Goal: Task Accomplishment & Management: Complete application form

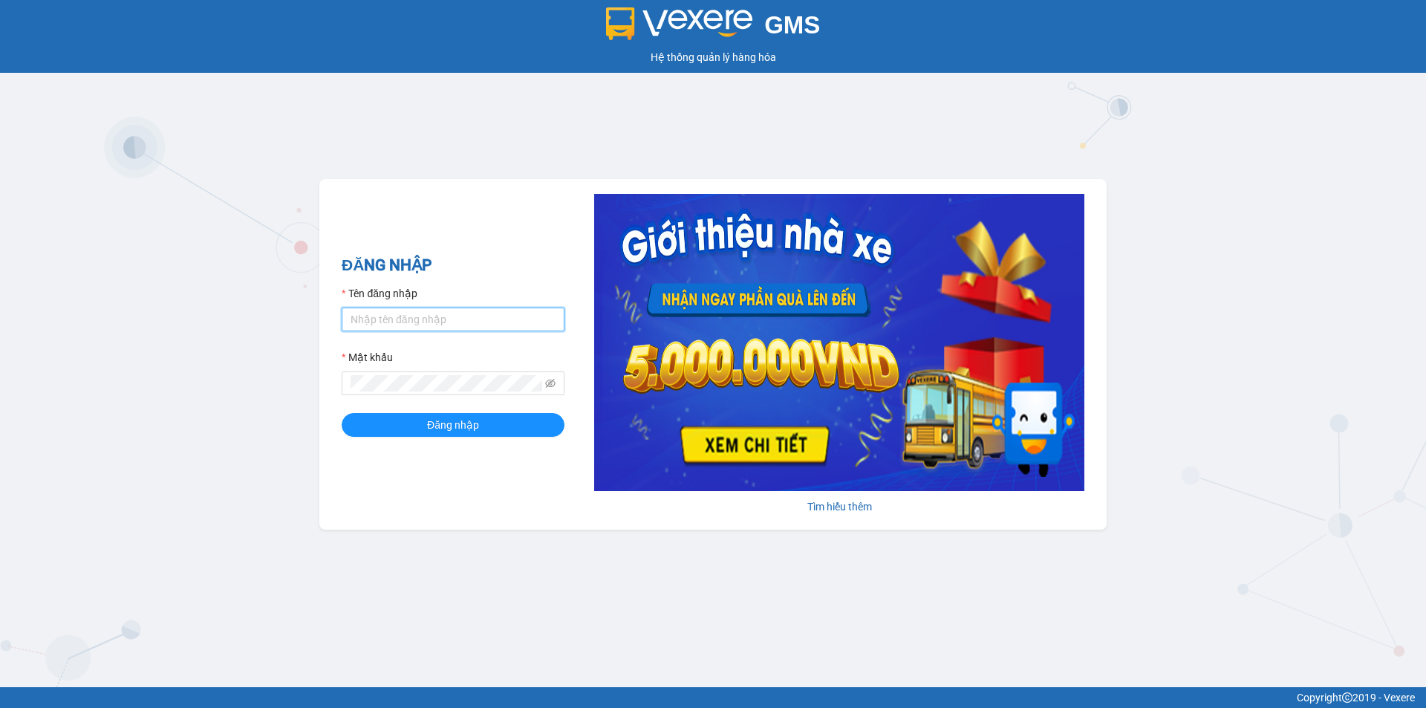
click at [405, 317] on input "Tên đăng nhập" at bounding box center [453, 319] width 223 height 24
type input "nguyenhoangyennhi.phongphu"
click at [553, 376] on span at bounding box center [453, 383] width 223 height 24
click at [552, 384] on icon "eye-invisible" at bounding box center [550, 383] width 3 height 3
click at [417, 425] on button "Đăng nhập" at bounding box center [453, 425] width 223 height 24
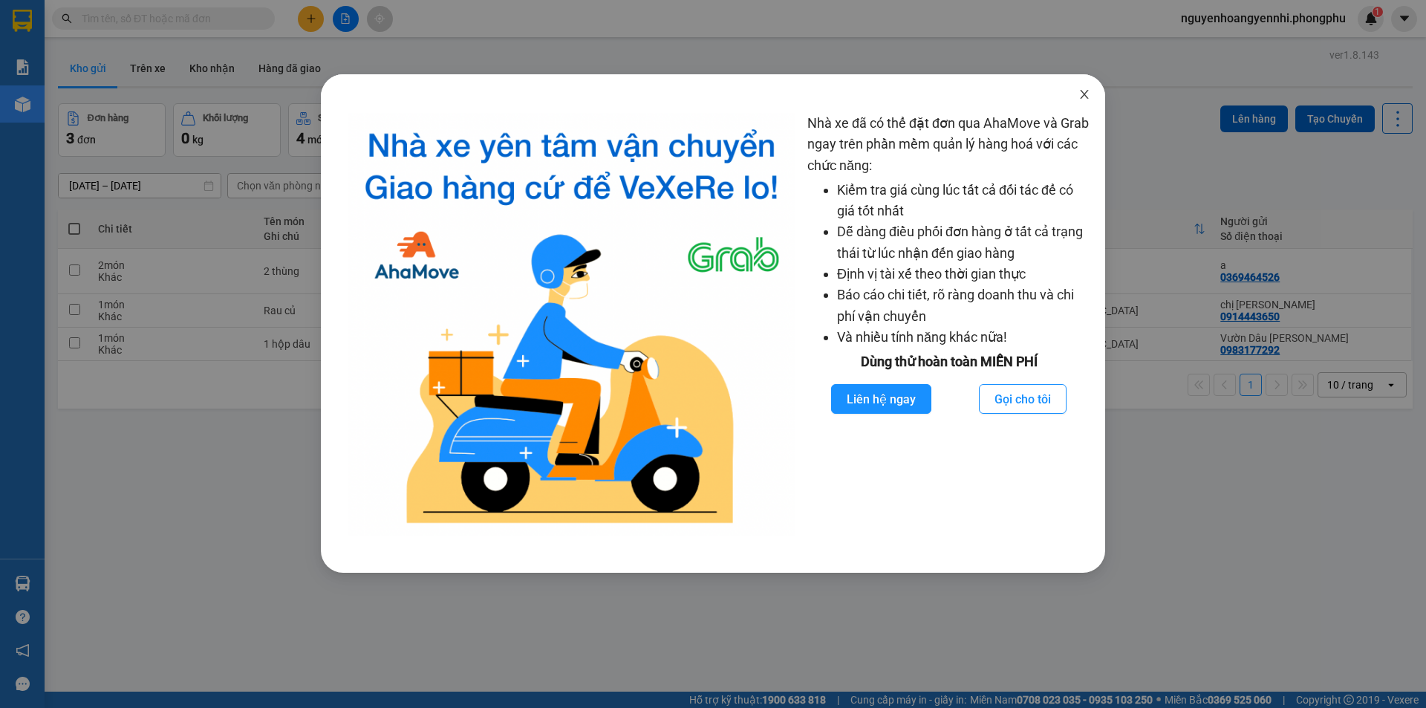
click at [1082, 94] on icon "close" at bounding box center [1084, 94] width 12 height 12
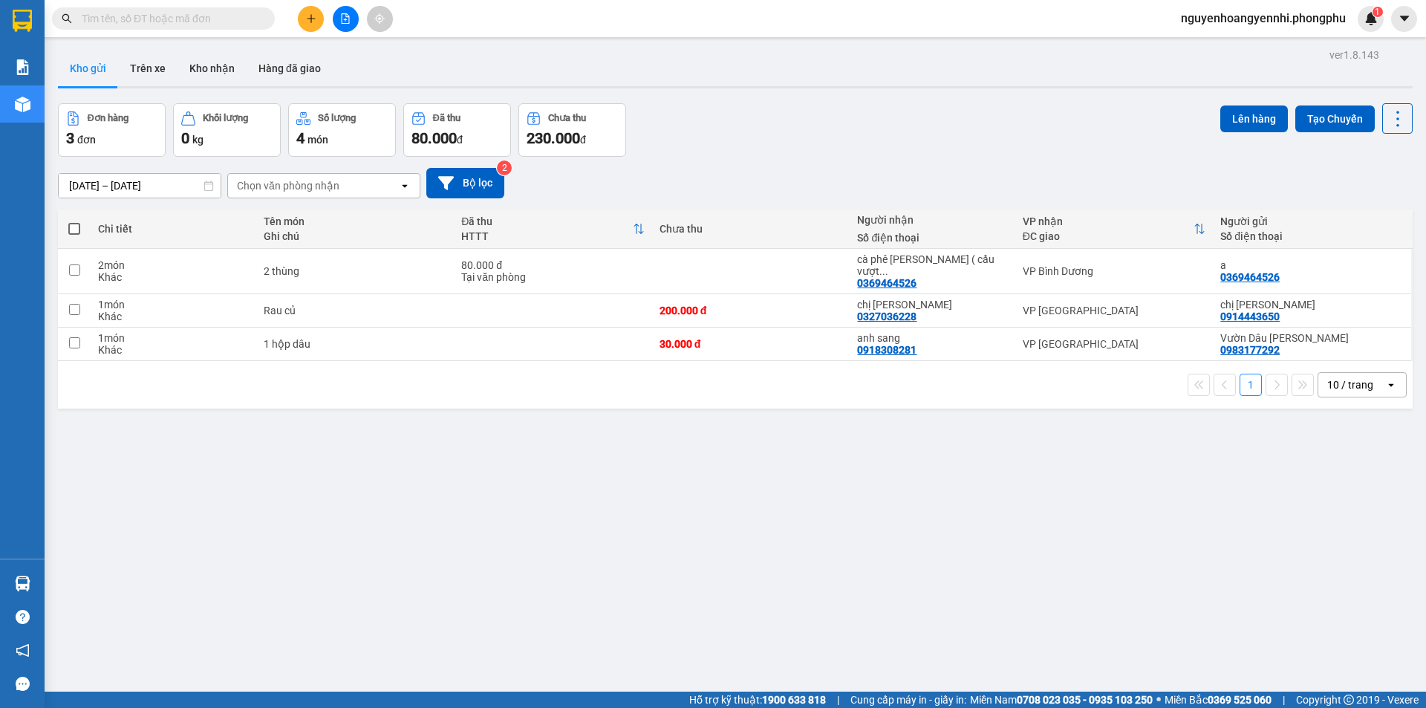
click at [298, 24] on div at bounding box center [345, 19] width 111 height 26
click at [304, 23] on button at bounding box center [311, 19] width 26 height 26
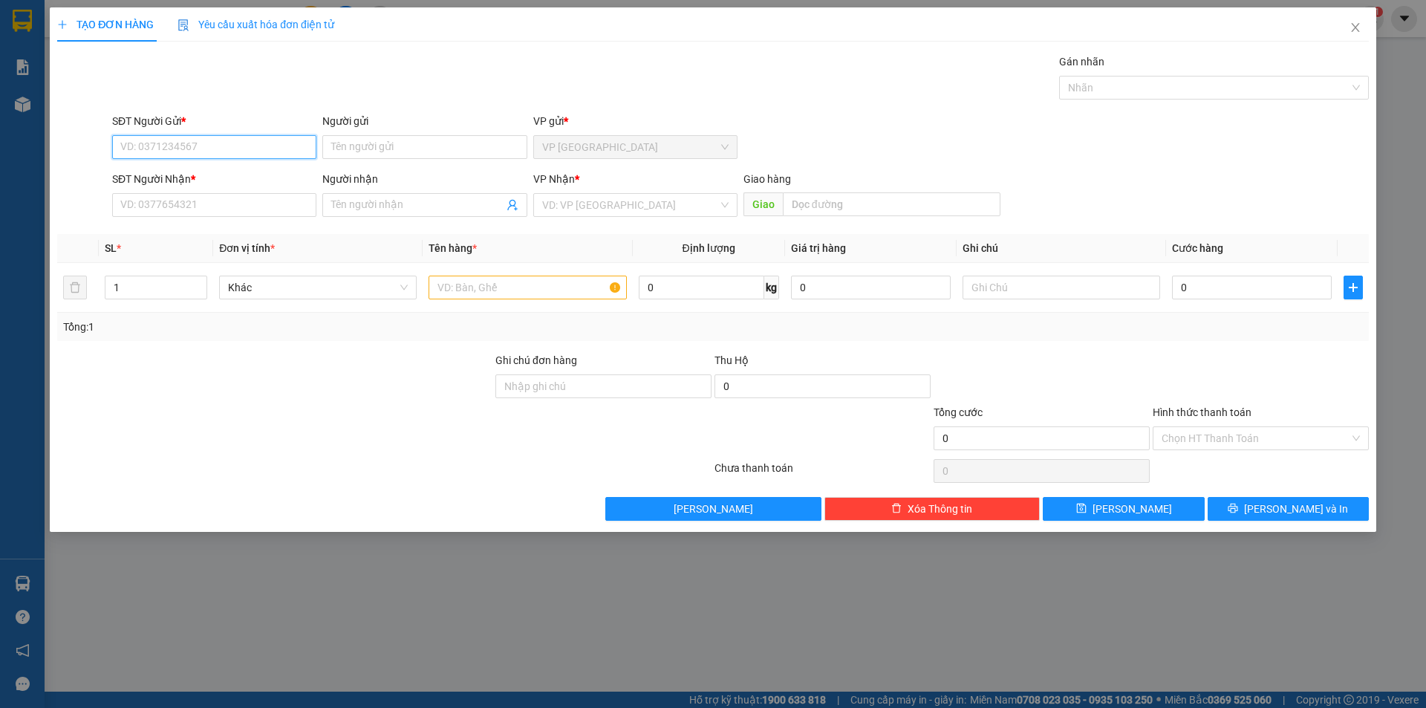
click at [166, 140] on input "SĐT Người Gửi *" at bounding box center [214, 147] width 204 height 24
type input "0976352939"
click at [231, 173] on div "0976352939 - chú Phụng" at bounding box center [214, 177] width 186 height 16
type input "chú Phụng"
type input "0965026939"
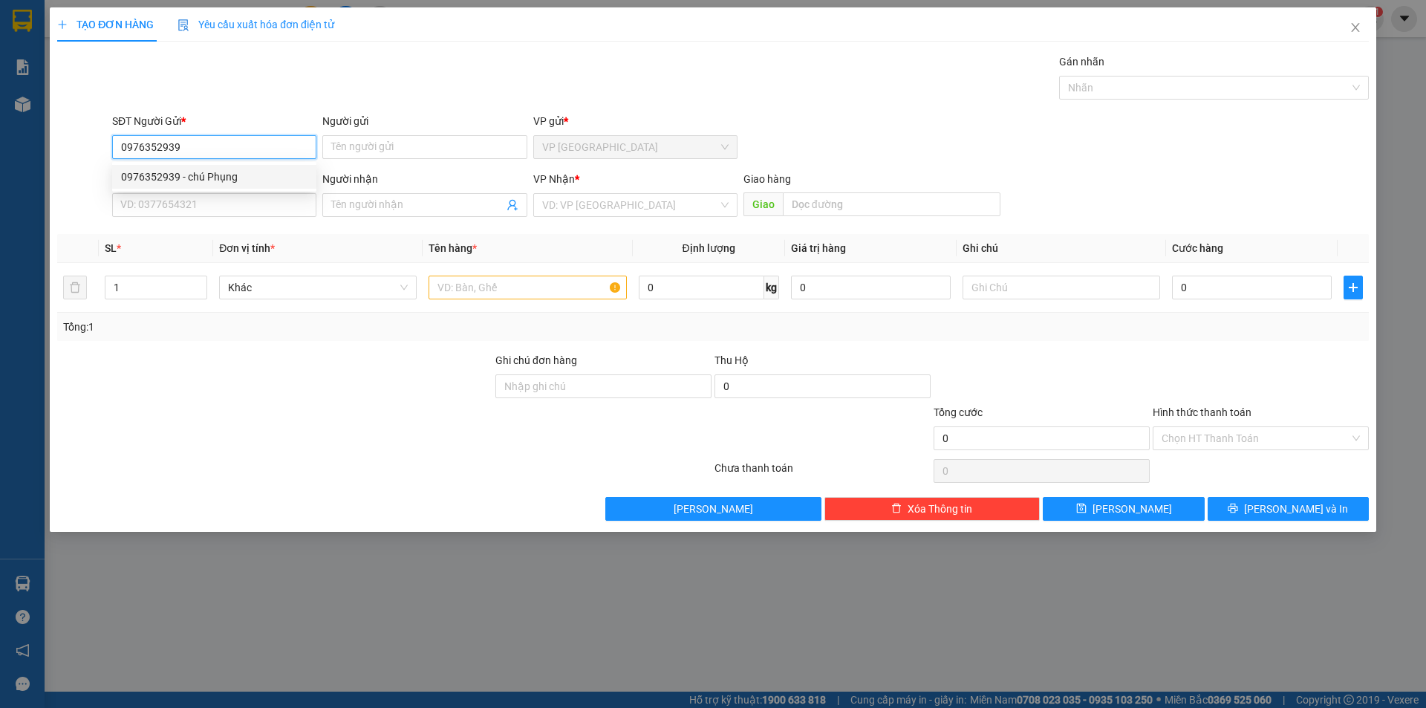
type input "Tuấn"
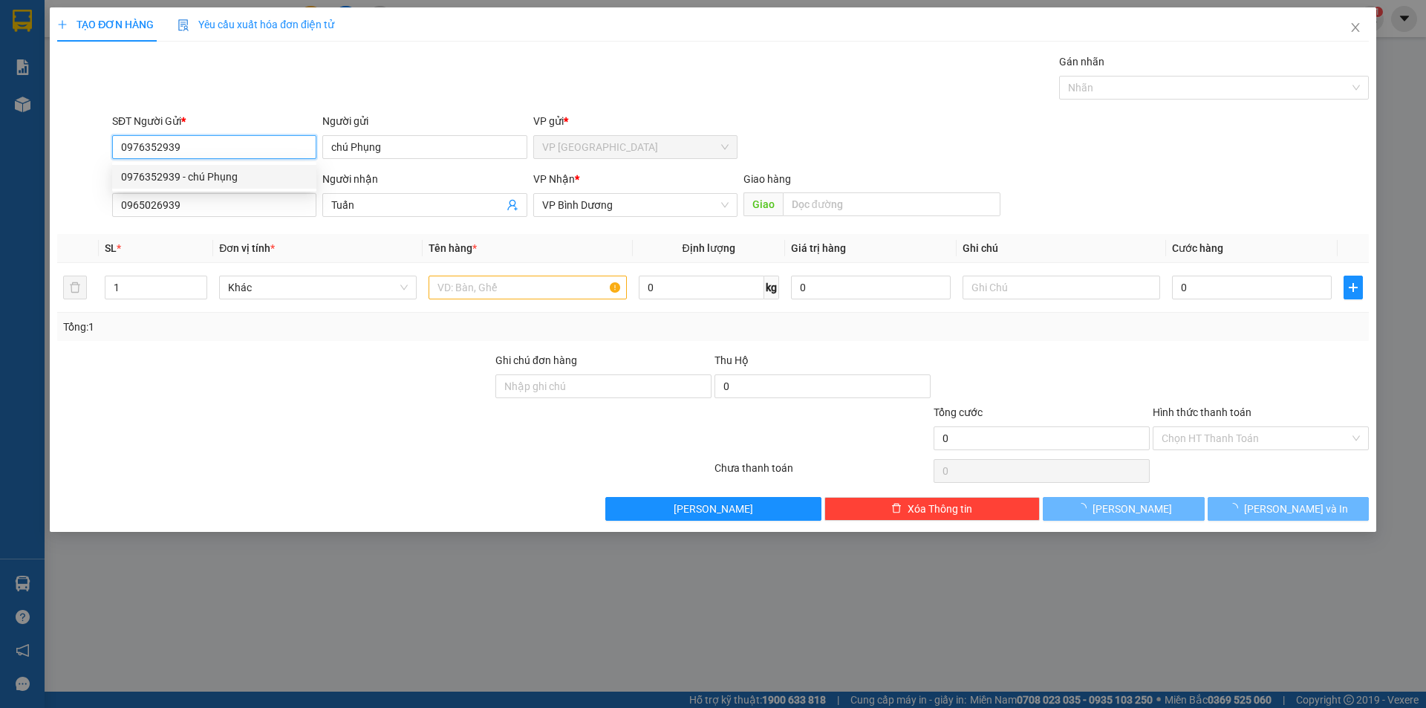
type input "80.000"
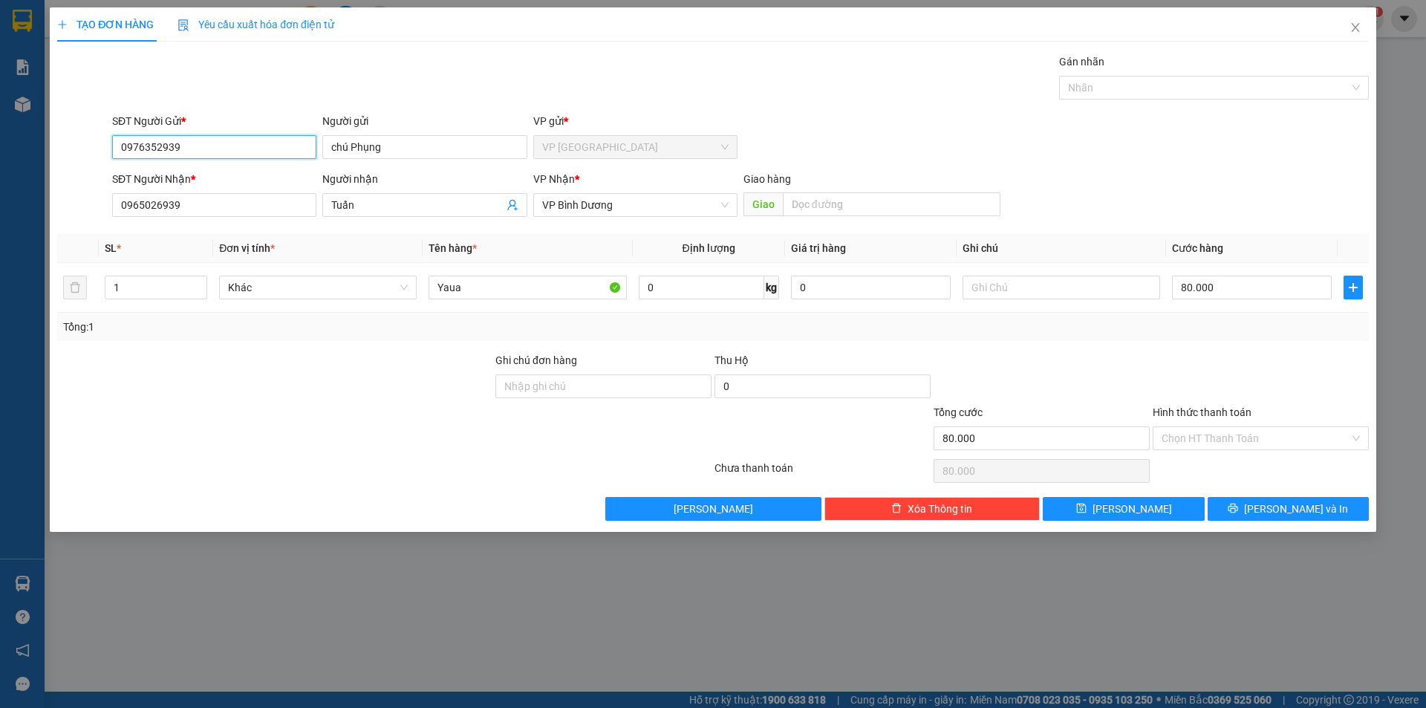
type input "0976352939"
click at [1270, 186] on div "SĐT Người Nhận * 0965026939 Người nhận Tuấn VP Nhận * VP Bình Dương Giao hàng G…" at bounding box center [740, 197] width 1262 height 52
click at [1238, 294] on input "80.000" at bounding box center [1252, 287] width 160 height 24
type input "0"
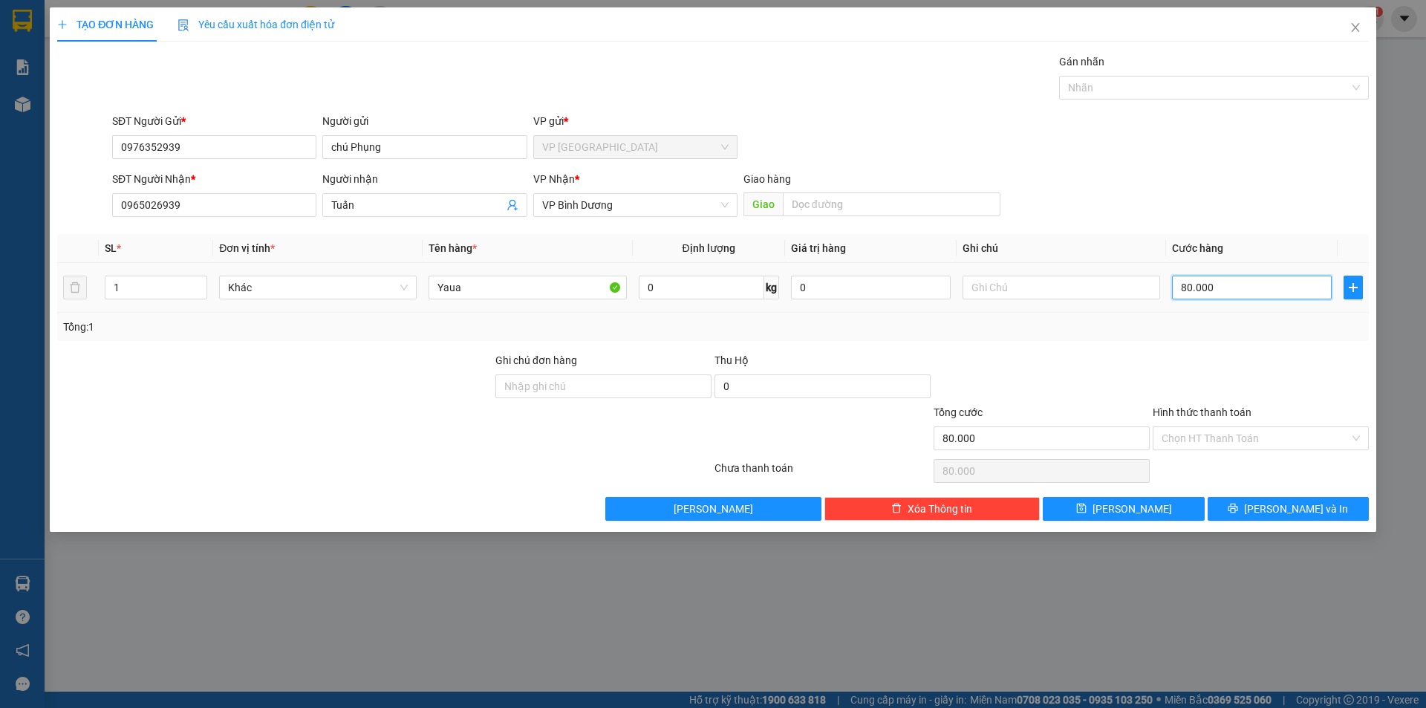
type input "0"
type input "8"
type input "08"
type input "80"
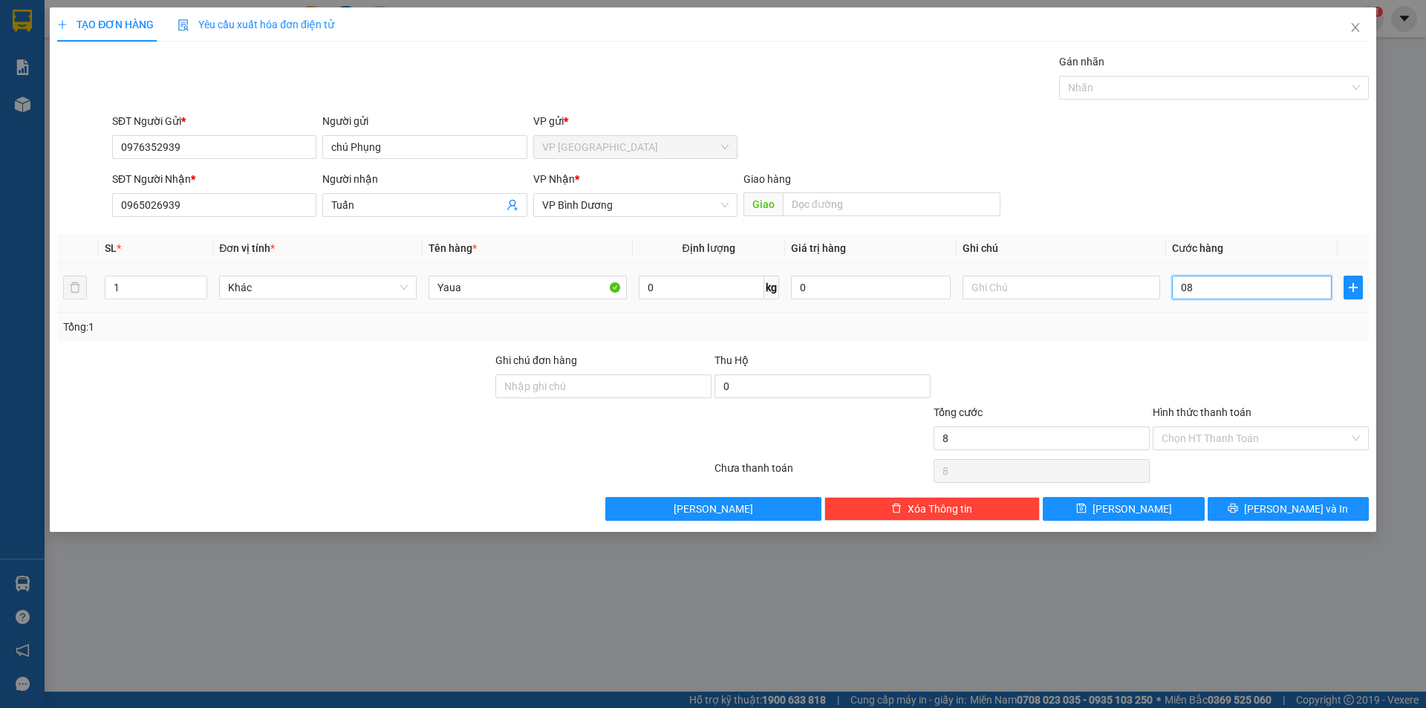
type input "80"
type input "080"
type input "800"
type input "0.800"
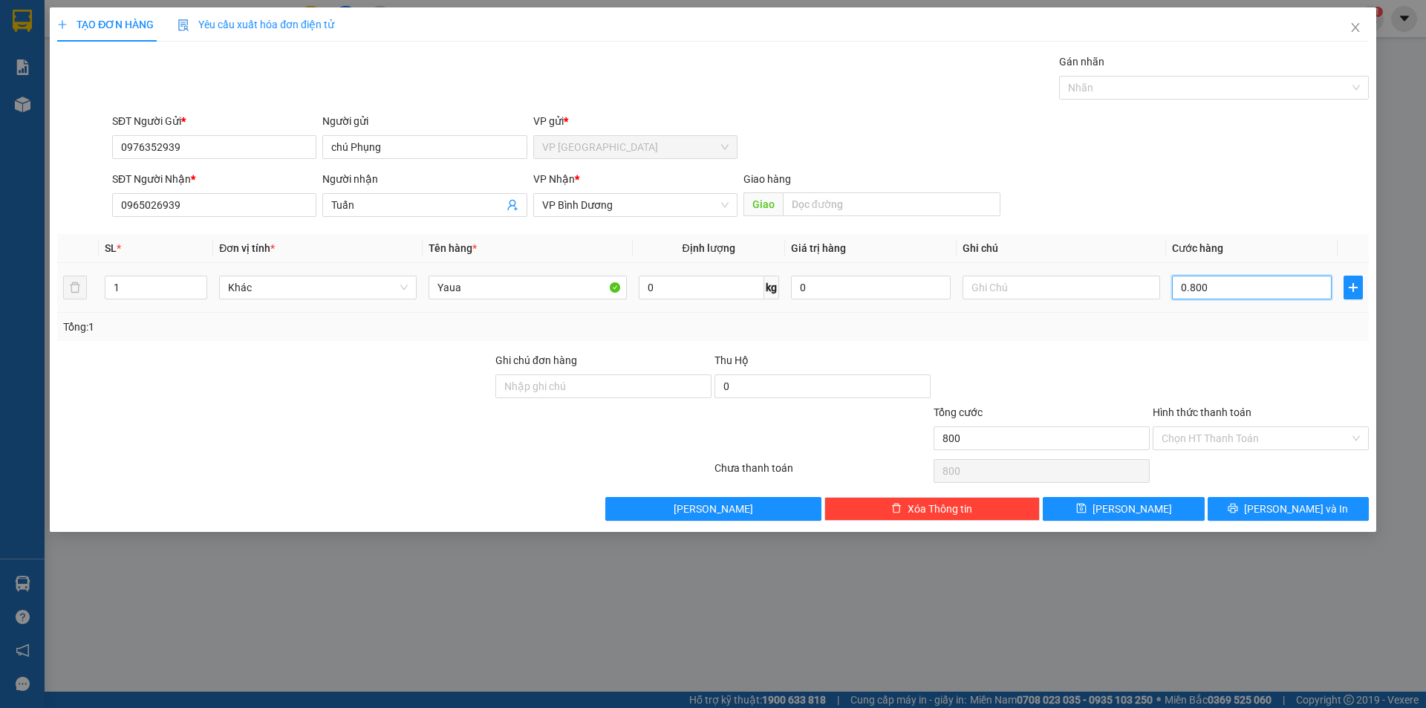
type input "8.000"
type input "08.000"
type input "80.000"
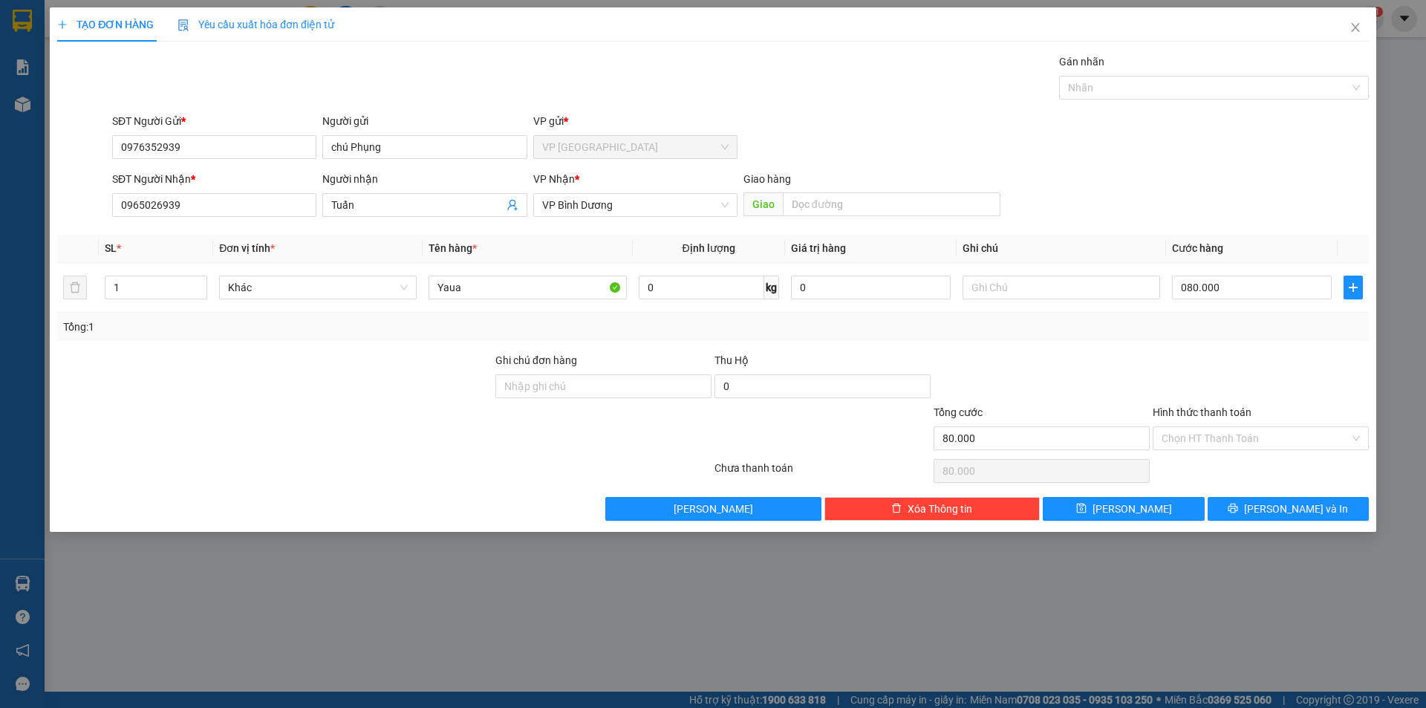
type input "80.000"
click at [1099, 222] on div "SĐT Người Nhận * 0965026939 Người nhận Tuấn VP Nhận * VP Bình Dương Giao hàng G…" at bounding box center [740, 197] width 1262 height 52
click at [987, 443] on input "80.000" at bounding box center [1041, 438] width 216 height 24
drag, startPoint x: 985, startPoint y: 440, endPoint x: 937, endPoint y: 440, distance: 47.5
click at [937, 440] on input "80.000" at bounding box center [1041, 438] width 216 height 24
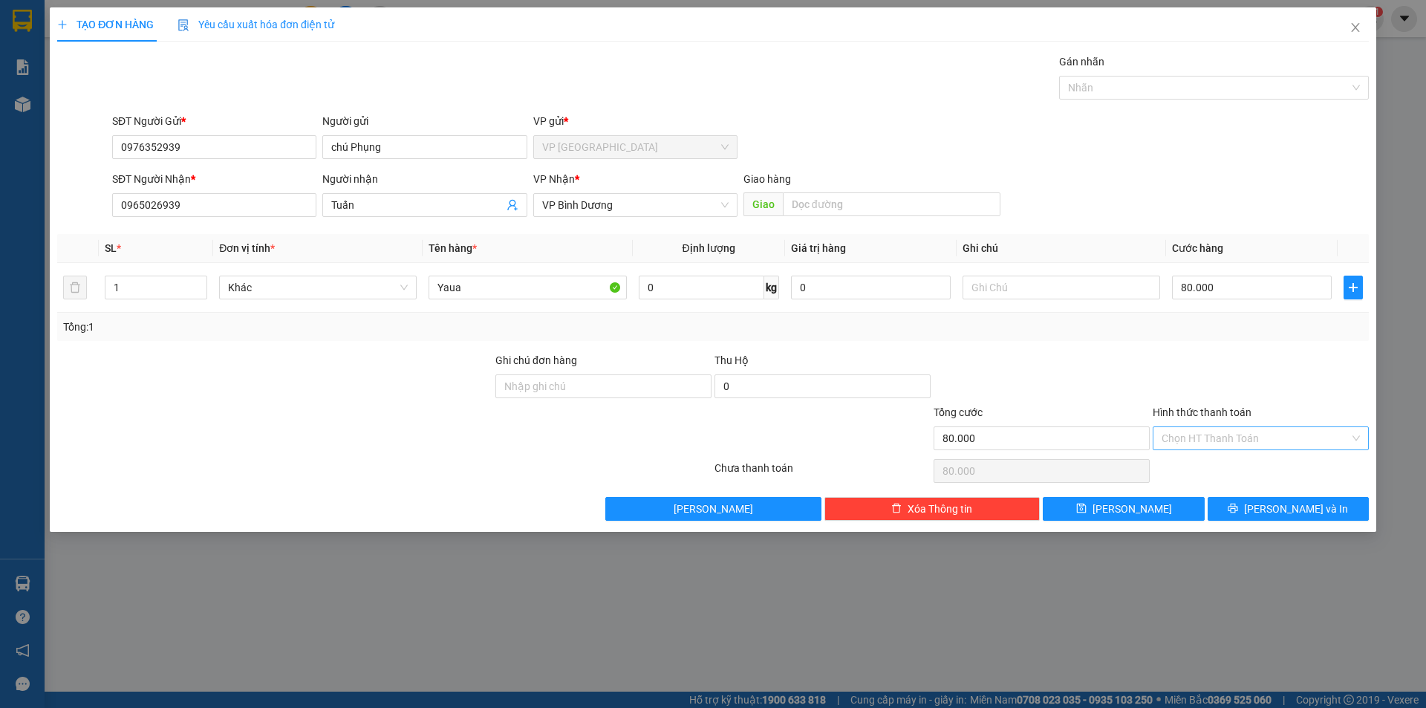
click at [1198, 432] on input "Hình thức thanh toán" at bounding box center [1255, 438] width 188 height 22
click at [1207, 471] on div "Tại văn phòng" at bounding box center [1260, 468] width 198 height 16
type input "0"
click at [1178, 353] on div at bounding box center [1260, 378] width 219 height 52
click at [1273, 514] on button "Lưu và In" at bounding box center [1287, 509] width 161 height 24
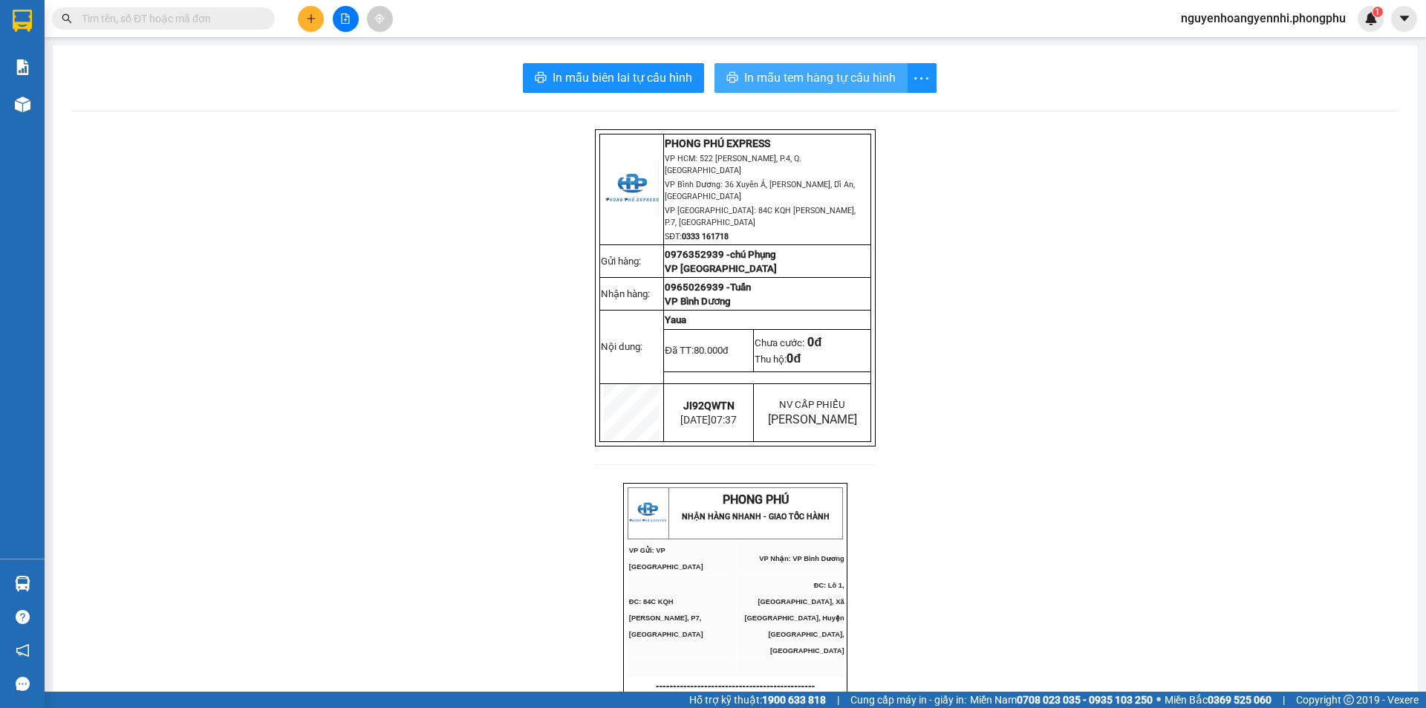
click at [788, 81] on span "In mẫu tem hàng tự cấu hình" at bounding box center [819, 77] width 151 height 19
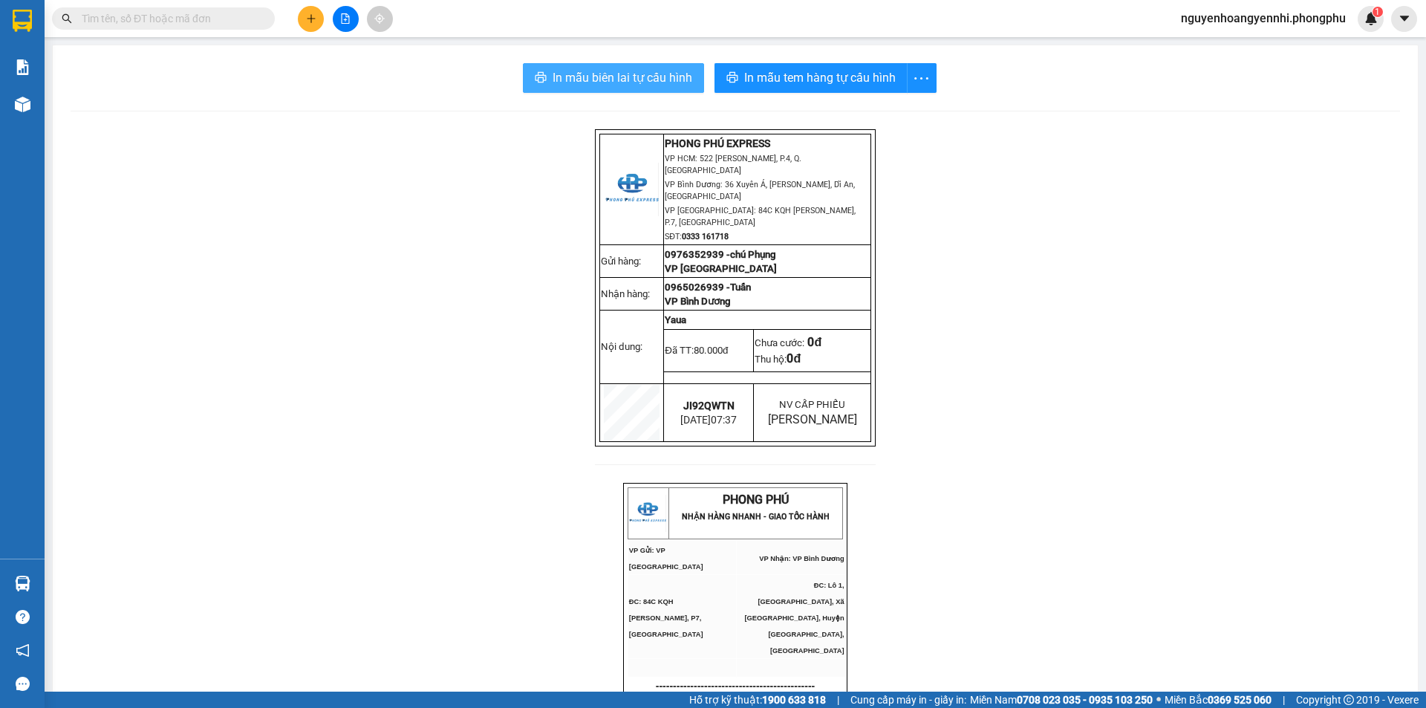
click at [606, 82] on span "In mẫu biên lai tự cấu hình" at bounding box center [622, 77] width 140 height 19
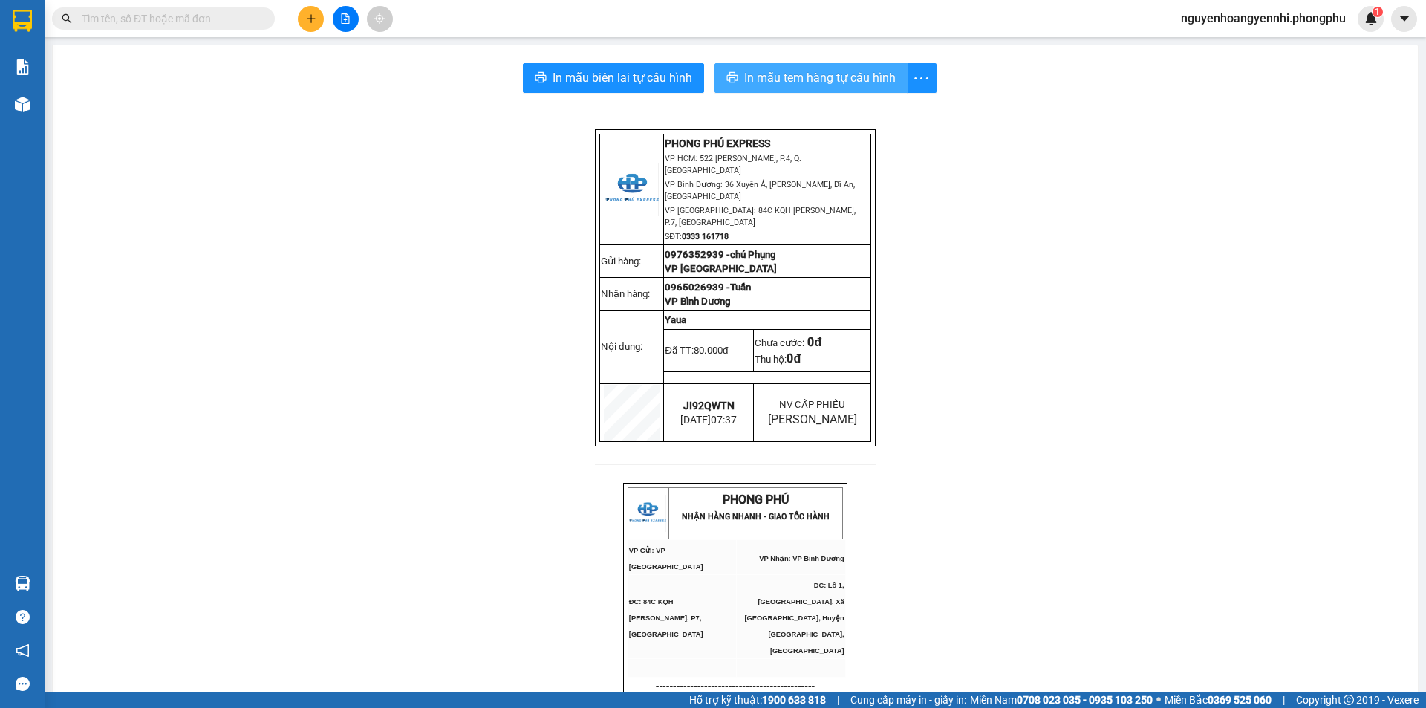
click at [786, 80] on span "In mẫu tem hàng tự cấu hình" at bounding box center [819, 77] width 151 height 19
